Goal: Task Accomplishment & Management: Manage account settings

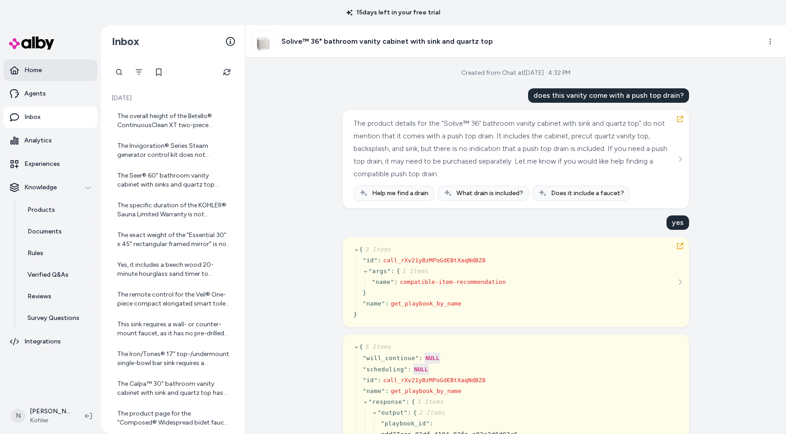
click at [43, 71] on link "Home" at bounding box center [51, 71] width 94 height 22
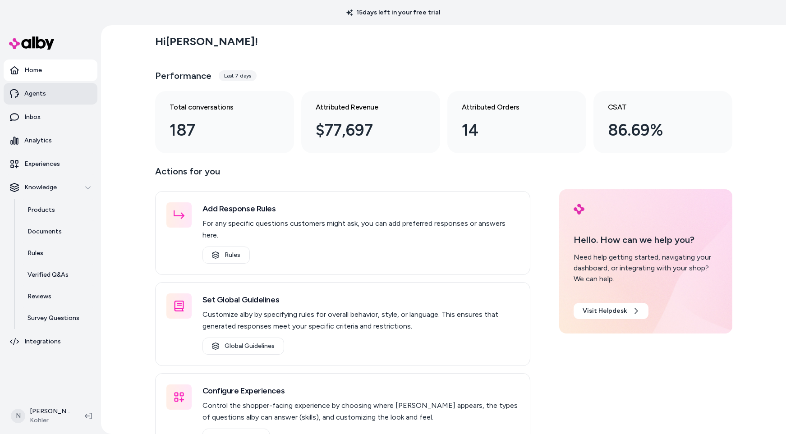
click at [36, 92] on p "Agents" at bounding box center [35, 93] width 22 height 9
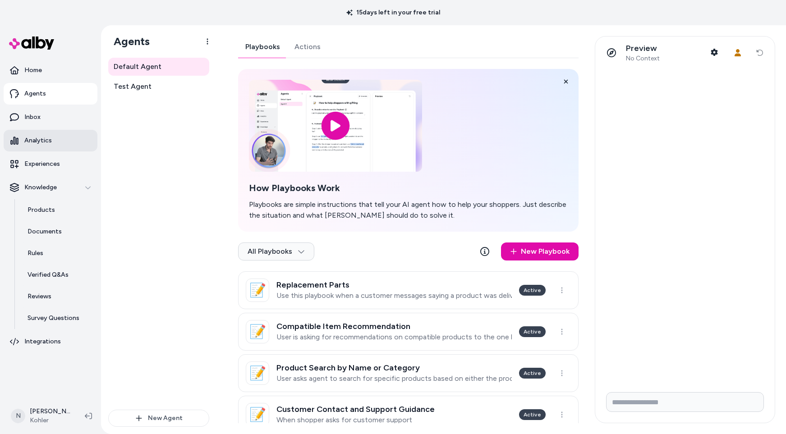
click at [37, 138] on p "Analytics" at bounding box center [38, 140] width 28 height 9
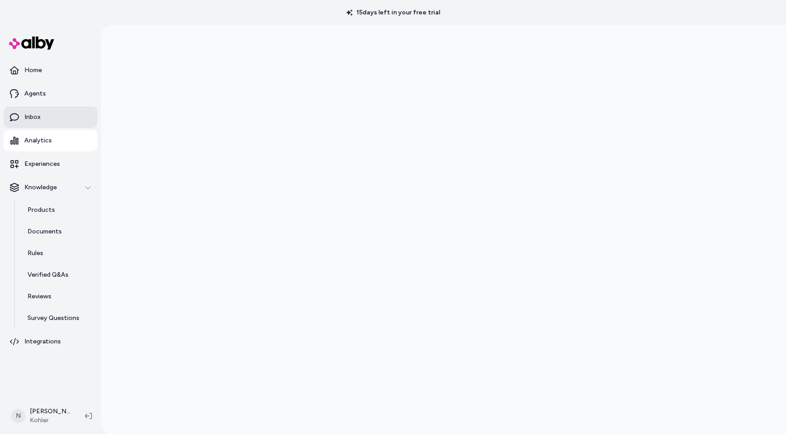
click at [39, 118] on p "Inbox" at bounding box center [32, 117] width 16 height 9
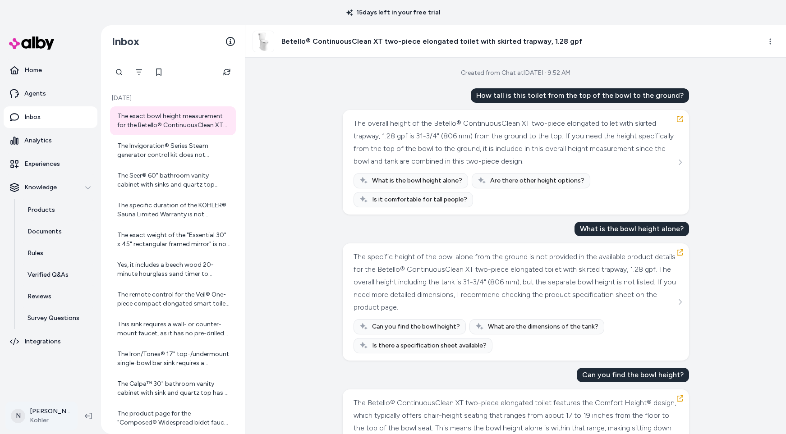
click at [37, 418] on html "15 days left in your free trial Home Agents Inbox Analytics Experiences Knowled…" at bounding box center [393, 217] width 786 height 434
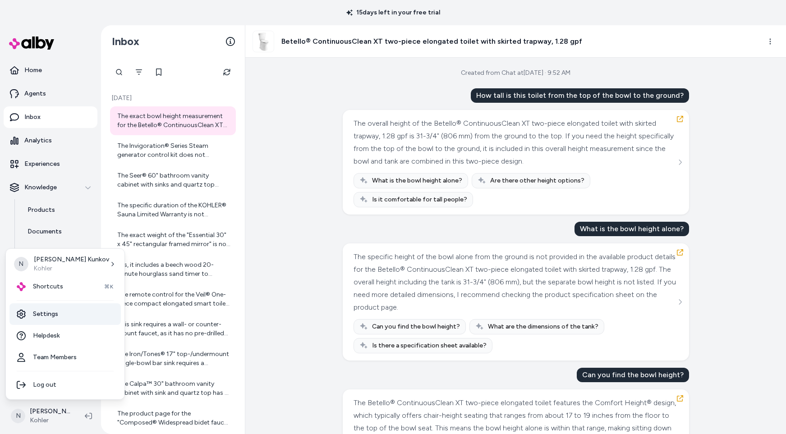
click at [55, 318] on link "Settings" at bounding box center [64, 314] width 111 height 22
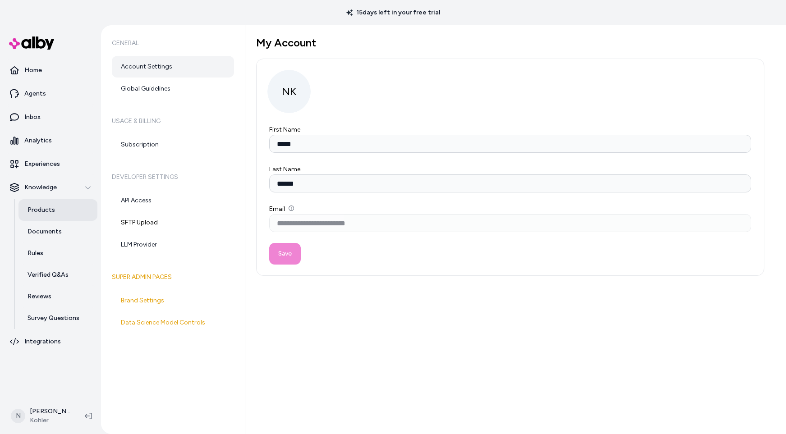
click at [36, 207] on p "Products" at bounding box center [42, 210] width 28 height 9
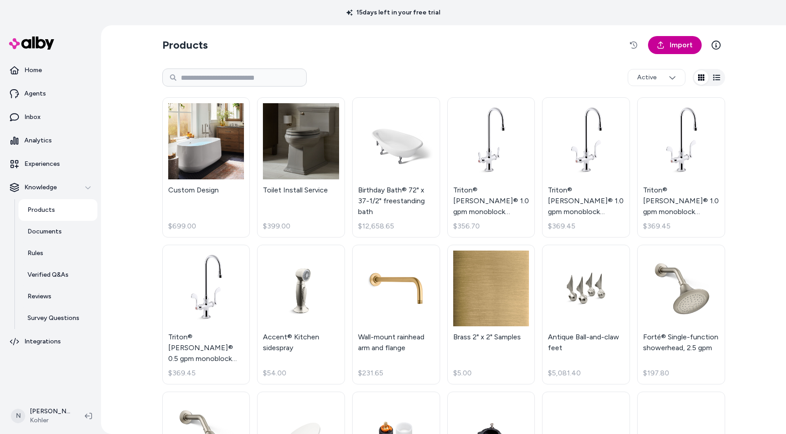
click at [673, 41] on span "Import" at bounding box center [681, 45] width 23 height 11
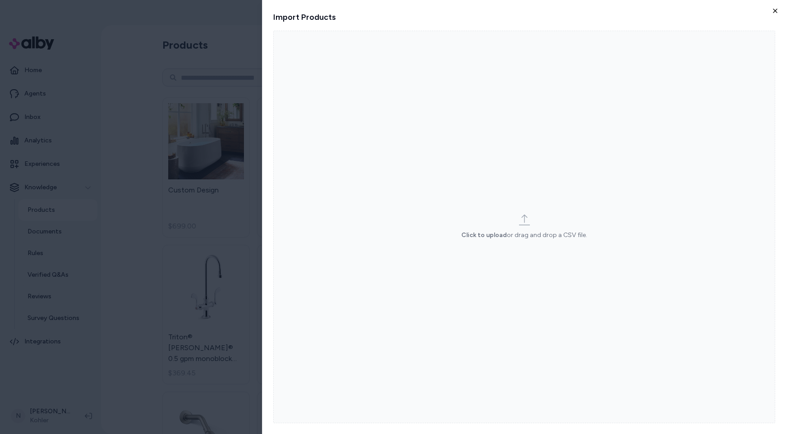
click at [774, 10] on icon "button" at bounding box center [774, 10] width 7 height 7
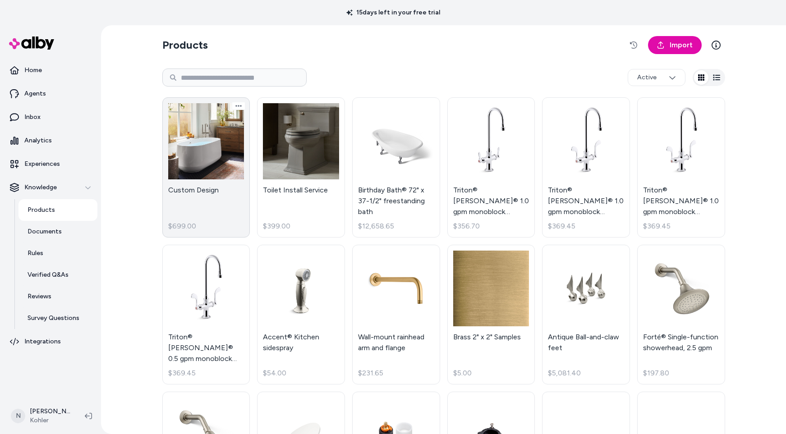
click at [214, 150] on link "Custom Design $699.00" at bounding box center [206, 167] width 88 height 140
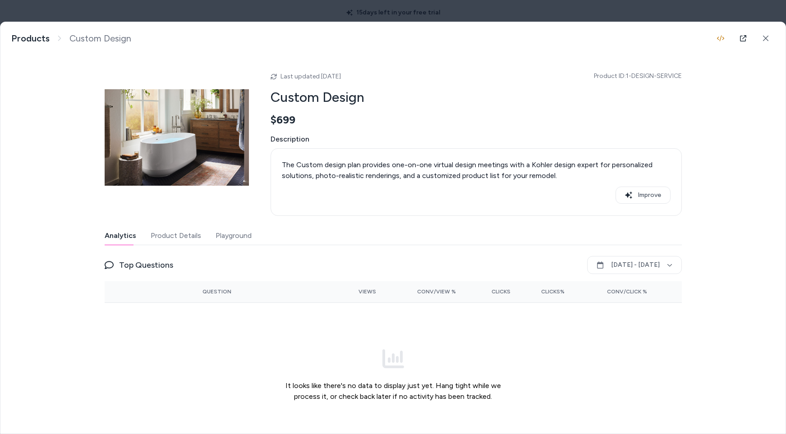
click at [235, 235] on button "Playground" at bounding box center [234, 236] width 36 height 18
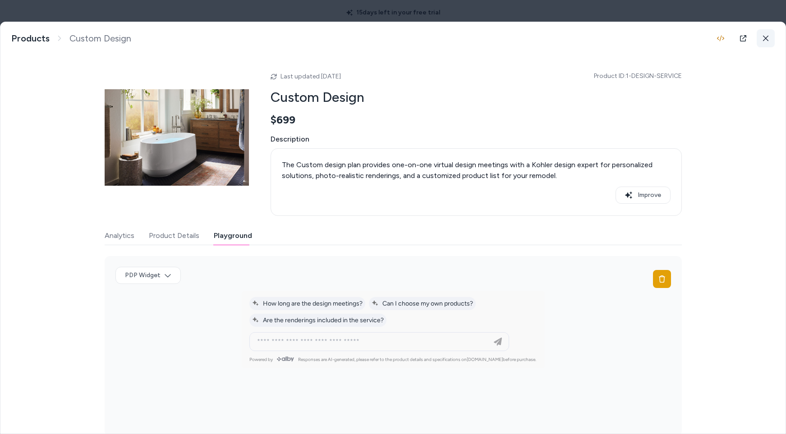
click at [761, 34] on button at bounding box center [766, 38] width 18 height 18
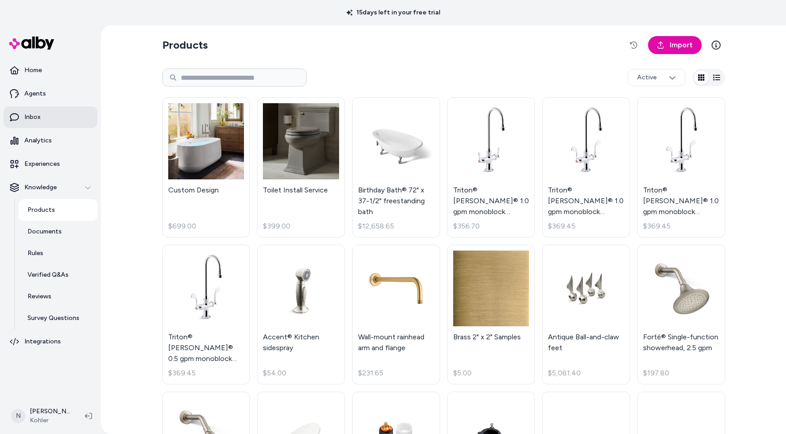
click at [39, 119] on p "Inbox" at bounding box center [32, 117] width 16 height 9
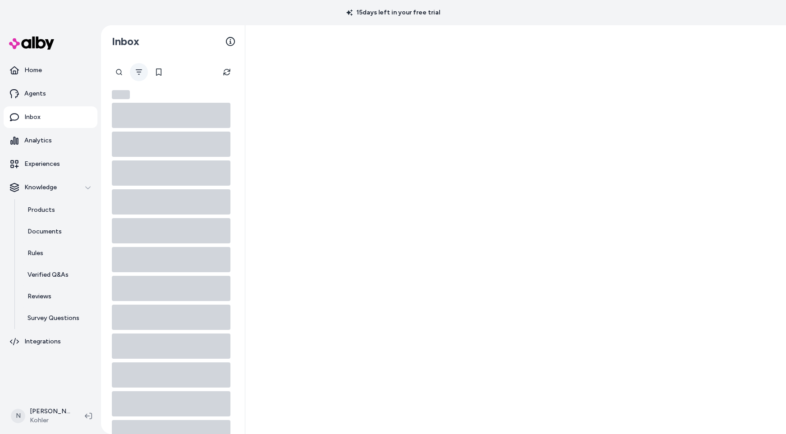
click at [142, 72] on icon "Filter" at bounding box center [138, 72] width 7 height 7
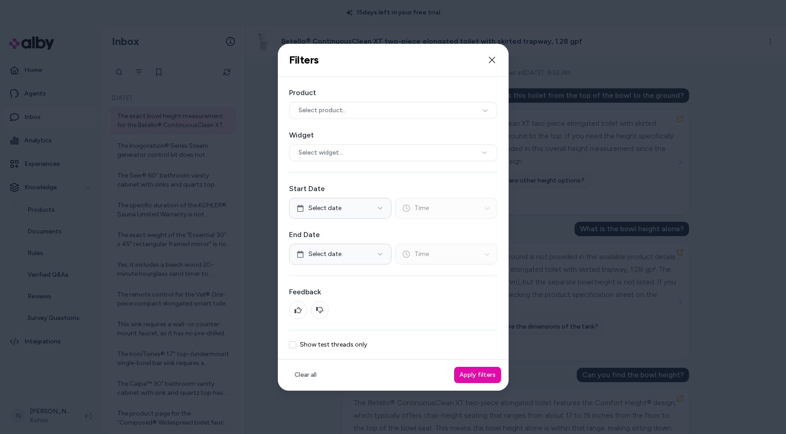
click at [293, 345] on button "Show test threads only" at bounding box center [292, 344] width 7 height 7
click at [478, 373] on button "Apply filters" at bounding box center [477, 375] width 47 height 16
